Goal: Find contact information: Find contact information

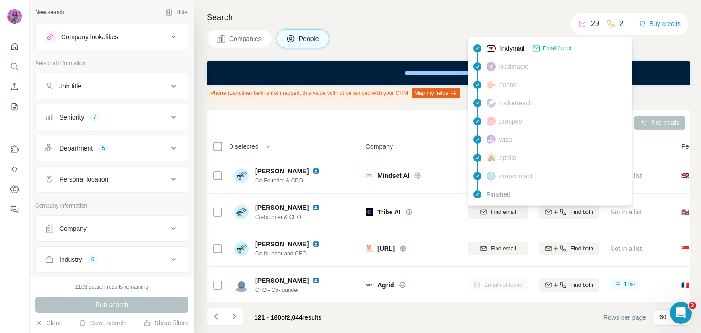
scroll to position [291, 0]
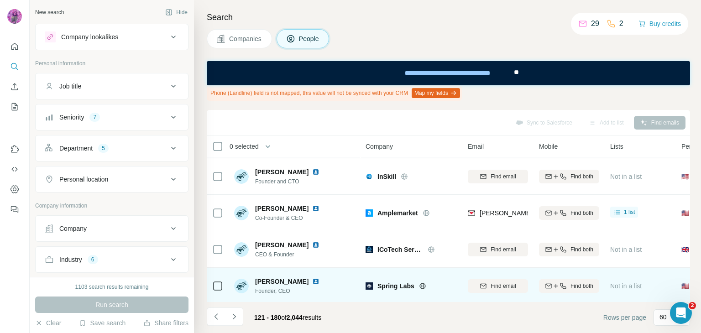
click at [312, 281] on img at bounding box center [315, 281] width 7 height 7
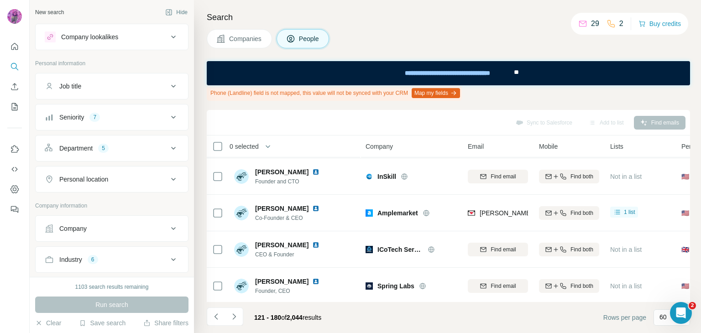
scroll to position [578, 0]
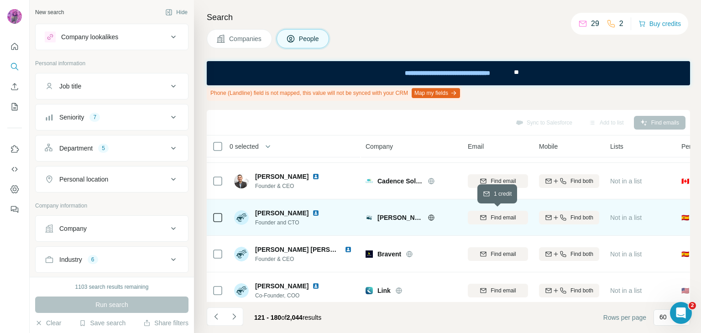
click at [493, 218] on span "Find email" at bounding box center [502, 218] width 25 height 8
click at [312, 214] on img at bounding box center [315, 212] width 7 height 7
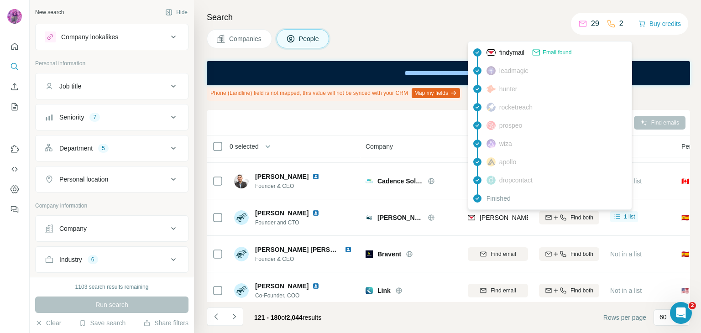
click at [504, 217] on span "[PERSON_NAME][EMAIL_ADDRESS][PERSON_NAME]" at bounding box center [560, 217] width 162 height 7
click at [504, 216] on span "[PERSON_NAME][EMAIL_ADDRESS][PERSON_NAME]" at bounding box center [560, 217] width 162 height 7
copy tr "[PERSON_NAME][EMAIL_ADDRESS][PERSON_NAME]"
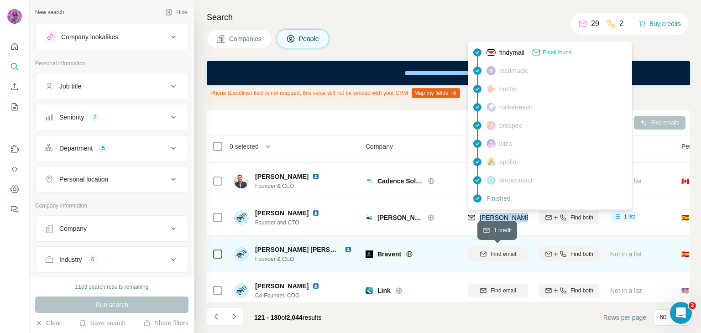
click at [507, 256] on span "Find email" at bounding box center [502, 254] width 25 height 8
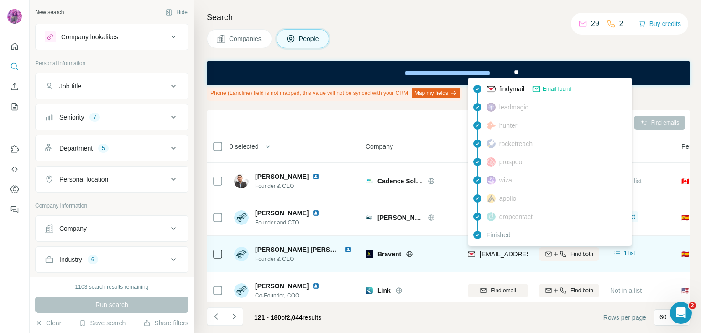
click at [496, 252] on span "[EMAIL_ADDRESS][DOMAIN_NAME]" at bounding box center [533, 253] width 108 height 7
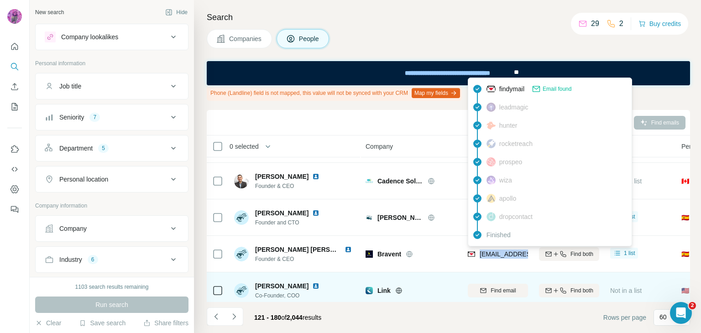
copy tr "[EMAIL_ADDRESS][DOMAIN_NAME]"
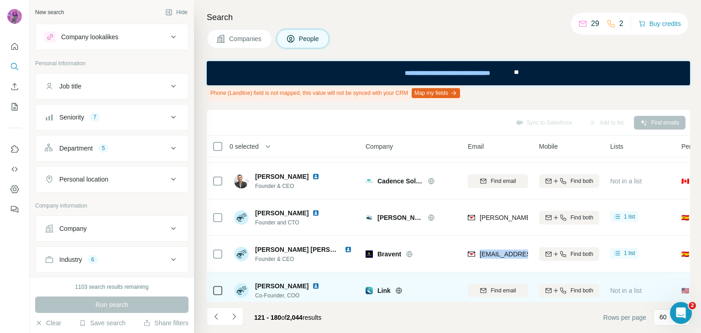
click at [312, 286] on img at bounding box center [315, 285] width 7 height 7
click at [399, 290] on icon at bounding box center [398, 290] width 2 height 6
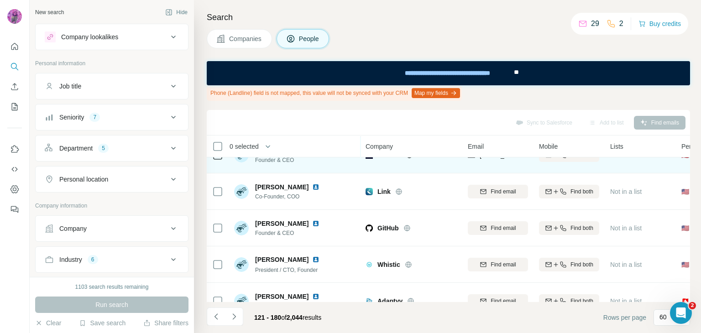
scroll to position [685, 0]
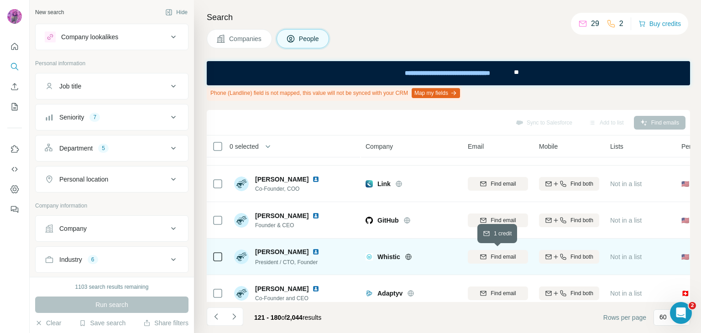
click at [498, 254] on span "Find email" at bounding box center [502, 257] width 25 height 8
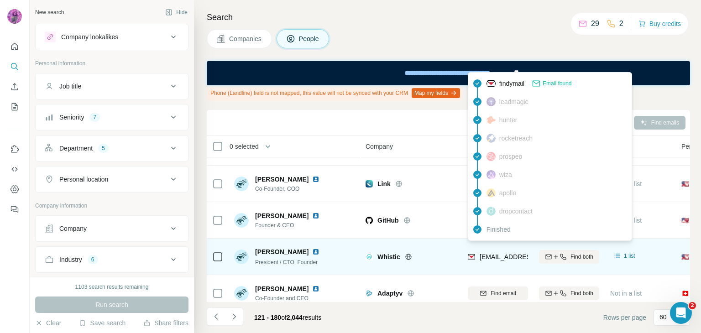
click at [507, 258] on span "[EMAIL_ADDRESS][DOMAIN_NAME]" at bounding box center [533, 256] width 108 height 7
copy tr "[EMAIL_ADDRESS][DOMAIN_NAME]"
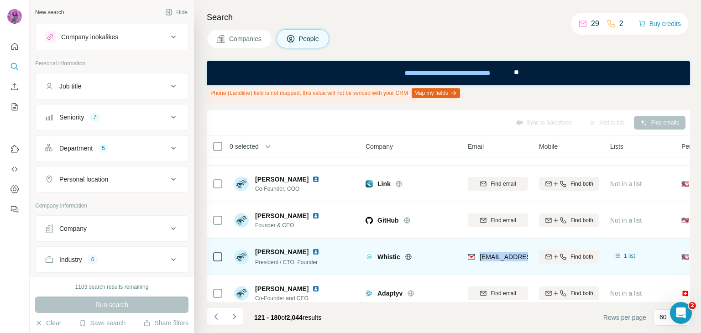
click at [312, 249] on img at bounding box center [315, 251] width 7 height 7
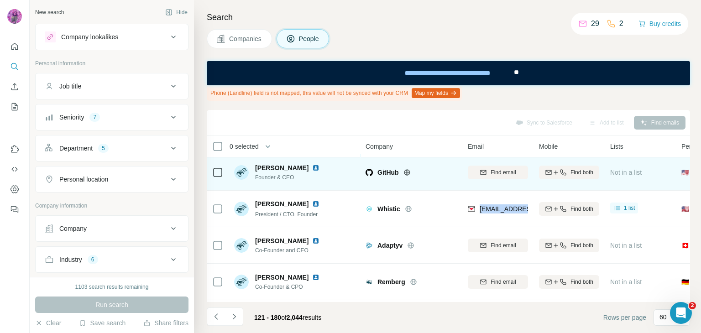
scroll to position [792, 0]
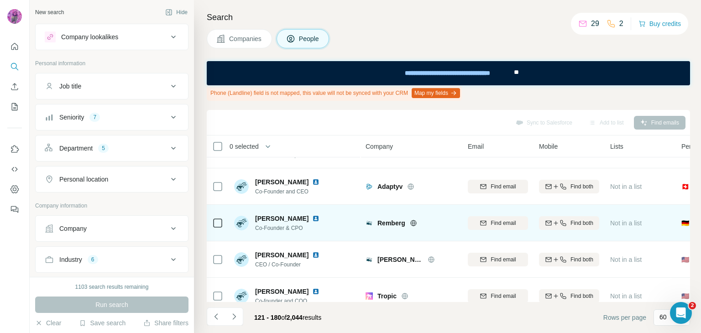
click at [410, 221] on icon at bounding box center [413, 222] width 7 height 7
click at [312, 218] on img at bounding box center [315, 218] width 7 height 7
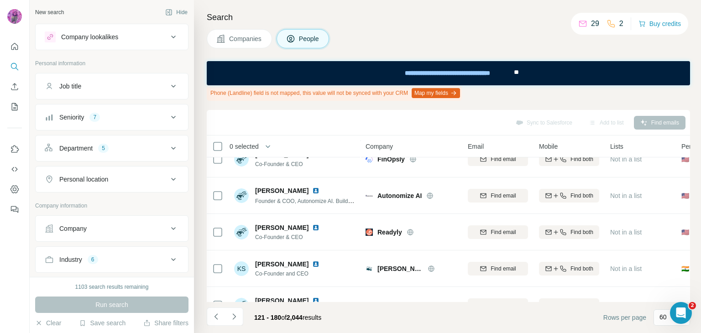
scroll to position [1164, 0]
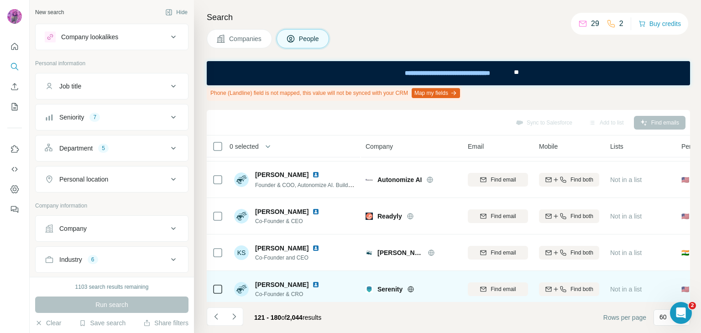
click at [319, 285] on img at bounding box center [315, 284] width 7 height 7
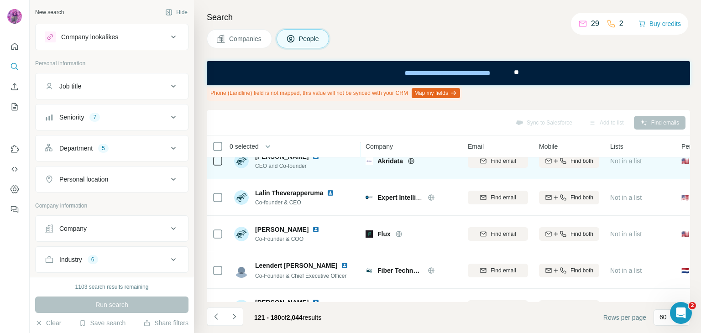
scroll to position [1377, 0]
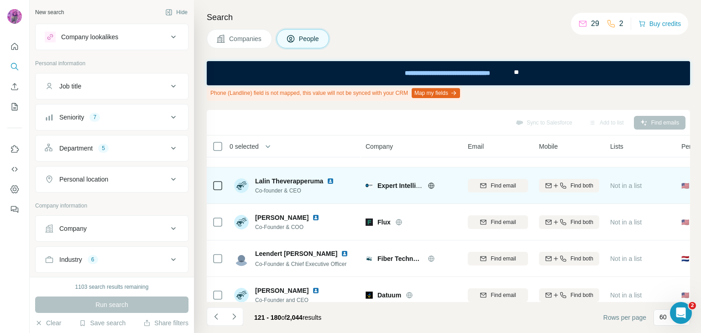
click at [429, 183] on icon at bounding box center [430, 185] width 7 height 7
click at [327, 181] on div "Lalin Theverapperuma" at bounding box center [296, 181] width 83 height 9
click at [330, 180] on img at bounding box center [330, 180] width 7 height 7
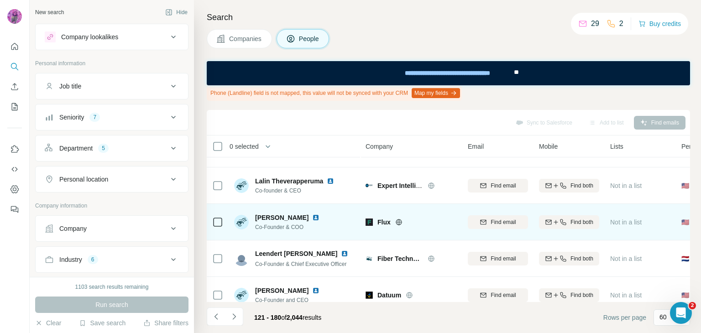
click at [312, 218] on img at bounding box center [315, 217] width 7 height 7
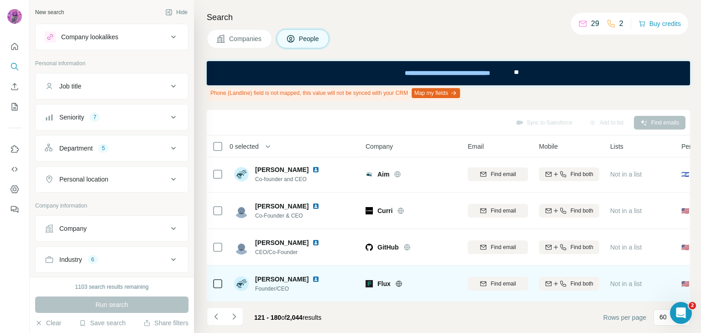
click at [314, 276] on img at bounding box center [315, 279] width 7 height 7
click at [498, 280] on span "Find email" at bounding box center [502, 284] width 25 height 8
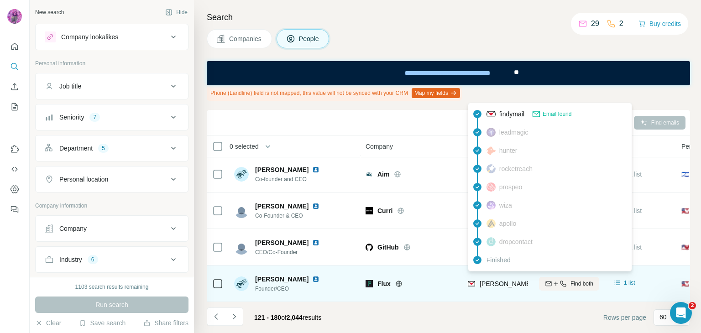
click at [496, 280] on span "[PERSON_NAME][EMAIL_ADDRESS]" at bounding box center [533, 283] width 109 height 7
copy tr "[PERSON_NAME][EMAIL_ADDRESS]"
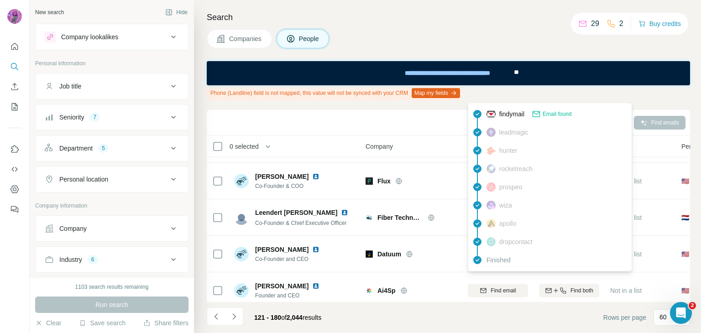
scroll to position [1411, 0]
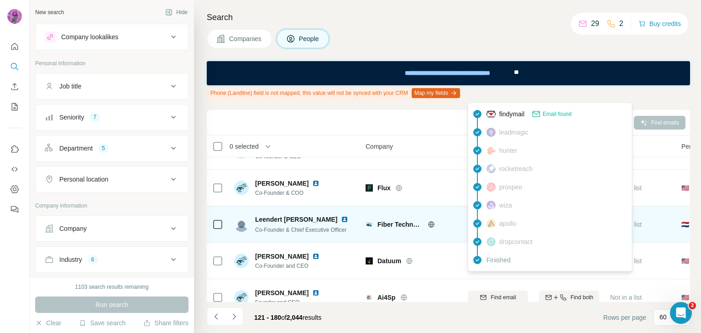
click at [346, 217] on img at bounding box center [344, 219] width 7 height 7
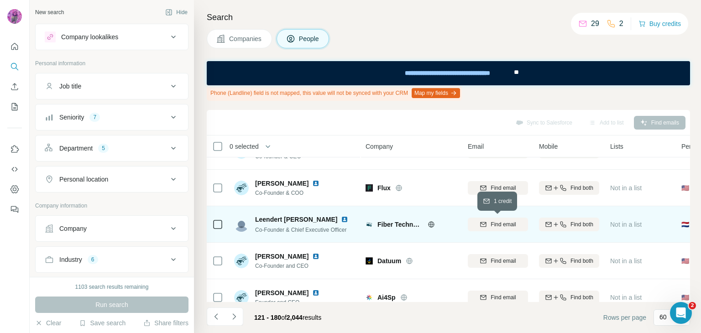
click at [498, 225] on span "Find email" at bounding box center [502, 224] width 25 height 8
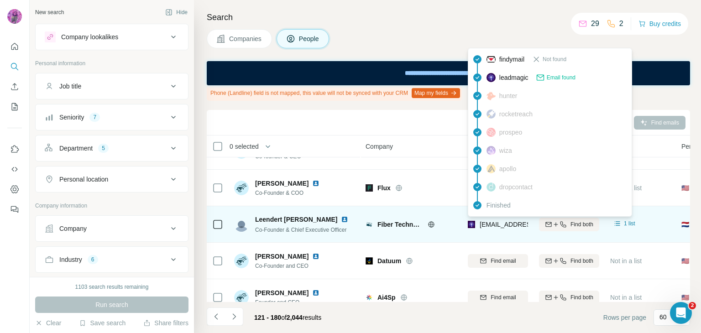
click at [491, 223] on span "[EMAIL_ADDRESS][DOMAIN_NAME]" at bounding box center [533, 224] width 108 height 7
copy tr "[EMAIL_ADDRESS][DOMAIN_NAME]"
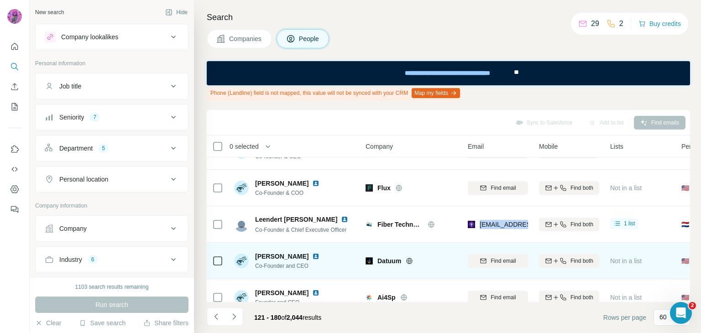
click at [319, 255] on img at bounding box center [315, 256] width 7 height 7
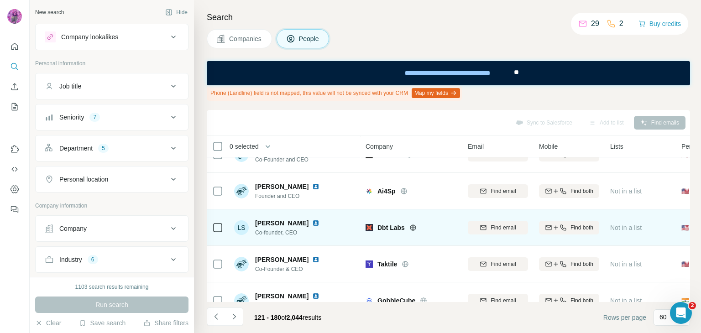
scroll to position [1521, 0]
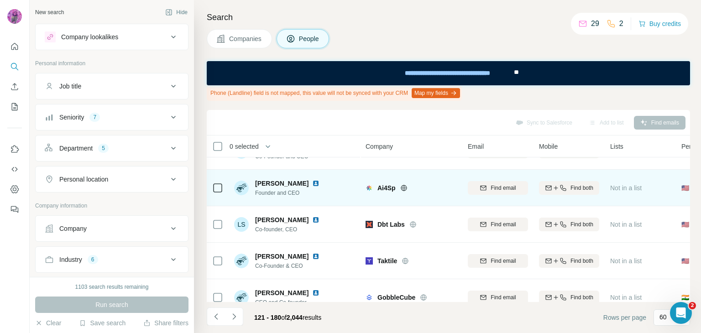
click at [312, 181] on img at bounding box center [315, 183] width 7 height 7
click at [312, 183] on img at bounding box center [315, 183] width 7 height 7
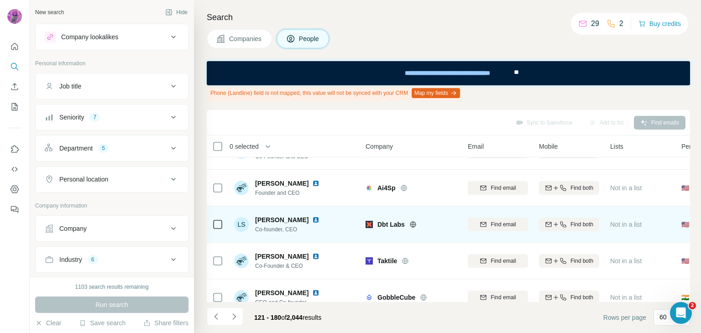
click at [312, 219] on img at bounding box center [315, 219] width 7 height 7
click at [312, 218] on img at bounding box center [315, 219] width 7 height 7
click at [498, 220] on span "Find email" at bounding box center [502, 224] width 25 height 8
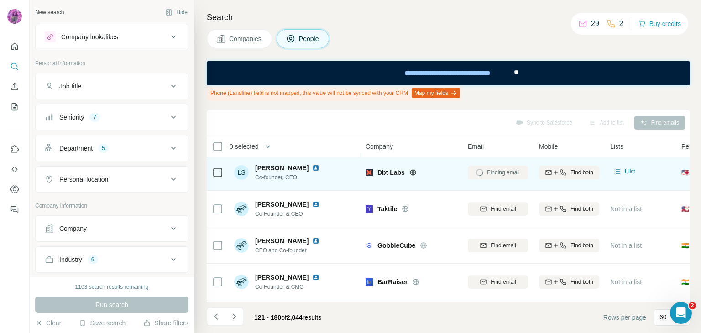
scroll to position [1575, 0]
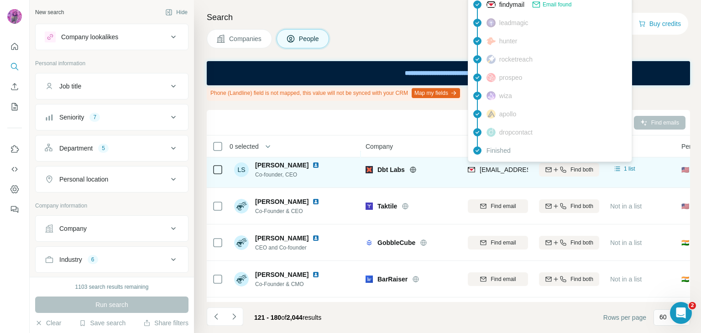
click at [503, 167] on span "[EMAIL_ADDRESS][PERSON_NAME][DOMAIN_NAME]" at bounding box center [559, 169] width 161 height 7
copy tr "[EMAIL_ADDRESS][PERSON_NAME][DOMAIN_NAME]"
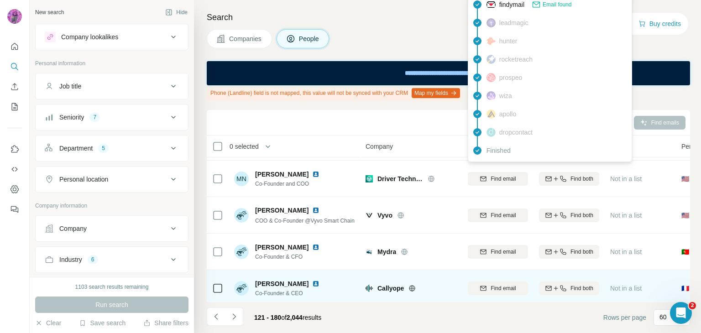
scroll to position [2001, 0]
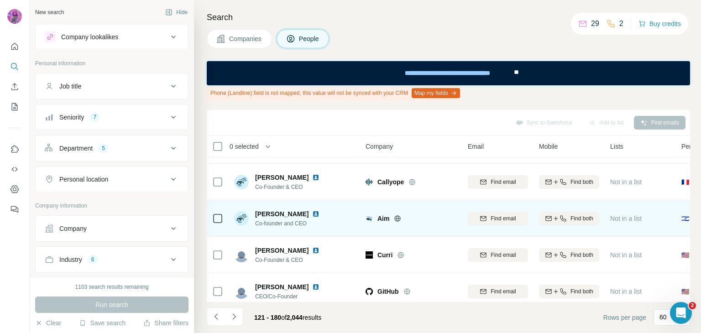
click at [400, 215] on icon at bounding box center [397, 218] width 7 height 7
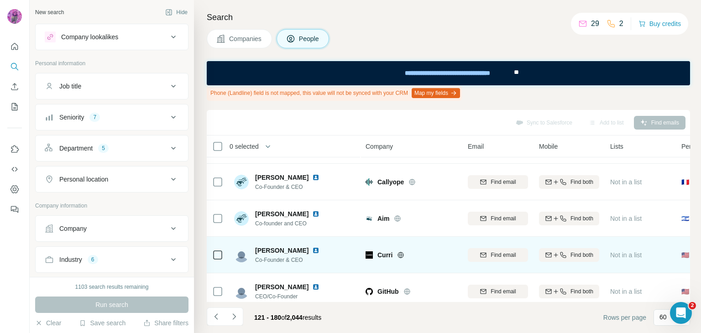
click at [312, 249] on img at bounding box center [315, 250] width 7 height 7
click at [401, 253] on icon at bounding box center [400, 254] width 7 height 7
click at [508, 253] on span "Find email" at bounding box center [502, 255] width 25 height 8
click at [312, 250] on img at bounding box center [315, 250] width 7 height 7
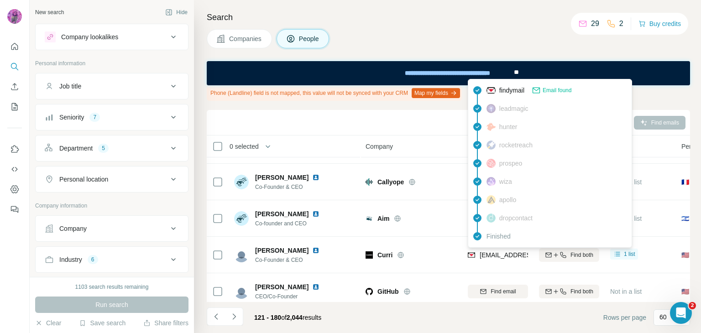
click at [511, 254] on span "[EMAIL_ADDRESS][DOMAIN_NAME]" at bounding box center [533, 254] width 108 height 7
copy tr "[EMAIL_ADDRESS][DOMAIN_NAME]"
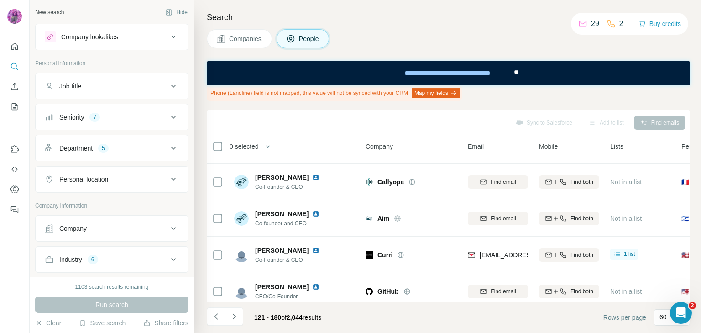
click at [334, 119] on div "Sync to Salesforce Add to list Find emails" at bounding box center [448, 123] width 474 height 16
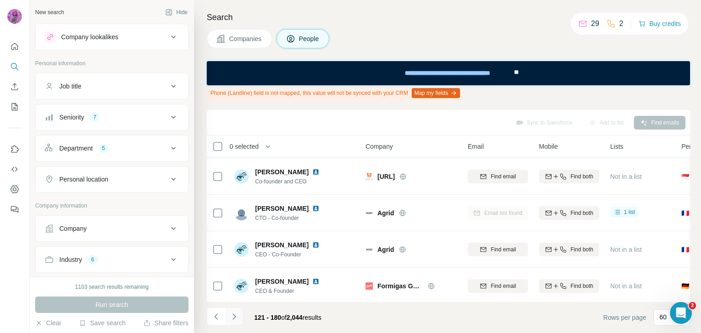
click at [235, 314] on icon "Navigate to next page" at bounding box center [233, 316] width 9 height 9
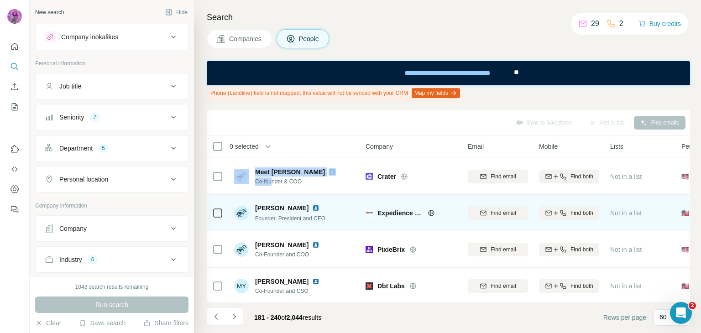
drag, startPoint x: 213, startPoint y: 162, endPoint x: 281, endPoint y: 198, distance: 76.9
click at [0, 0] on tr "Meet [PERSON_NAME] Co-founder & COO Crater Find email Find both Not in a list 🇺…" at bounding box center [0, 0] width 0 height 0
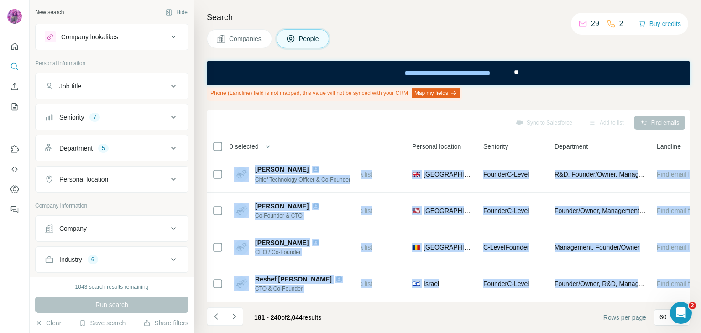
scroll to position [2050, 306]
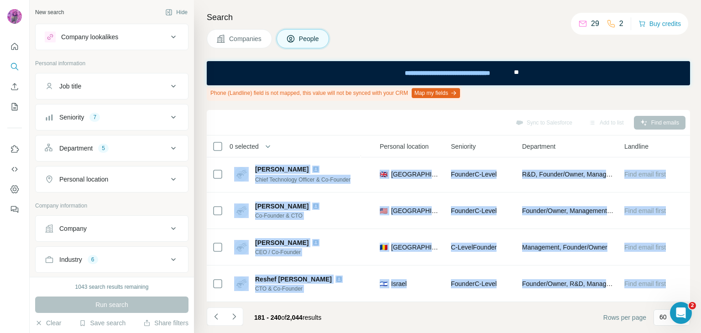
drag, startPoint x: 211, startPoint y: 168, endPoint x: 692, endPoint y: 291, distance: 496.7
click at [692, 291] on div "Search Companies People Phone (Landline) field is not mapped, this value will n…" at bounding box center [447, 166] width 507 height 333
copy tbody "Lor Ip Dolorsi & AME ConSecte Adip elits Doei temp Inc ut l etdo 🇸🇬 Magnaaliq E…"
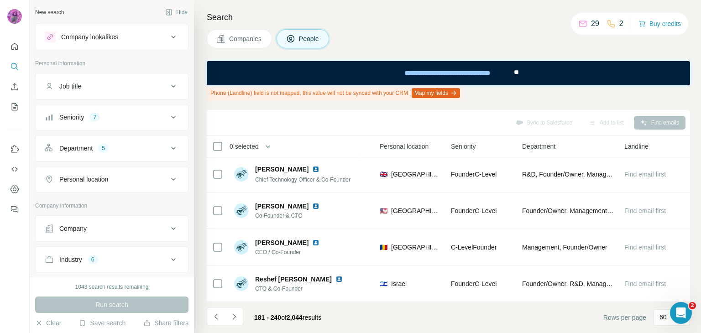
scroll to position [469, 306]
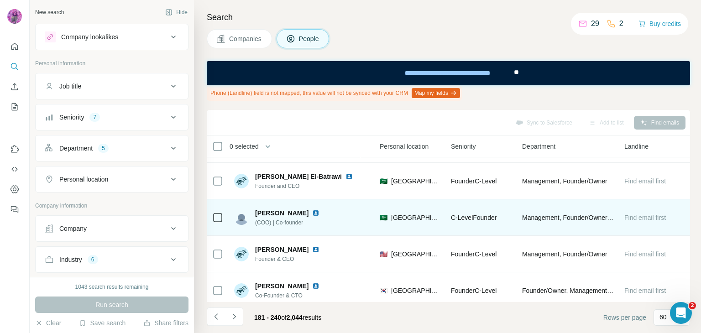
click at [313, 212] on img at bounding box center [315, 212] width 7 height 7
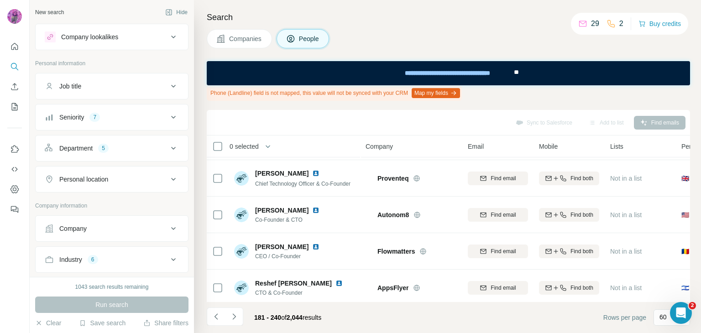
scroll to position [2050, 0]
